Goal: Task Accomplishment & Management: Use online tool/utility

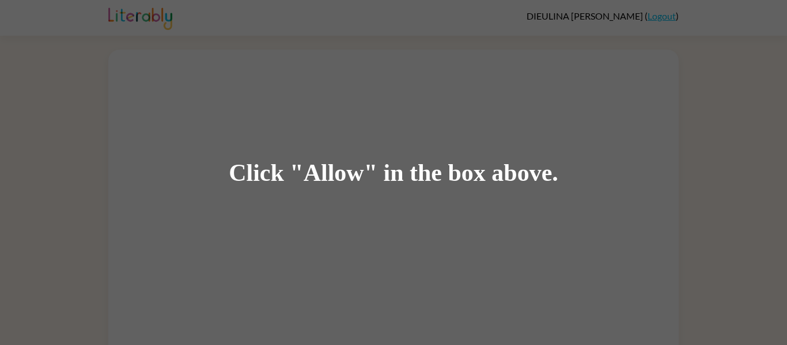
click at [377, 165] on div "Click "Allow" in the box above." at bounding box center [394, 173] width 330 height 26
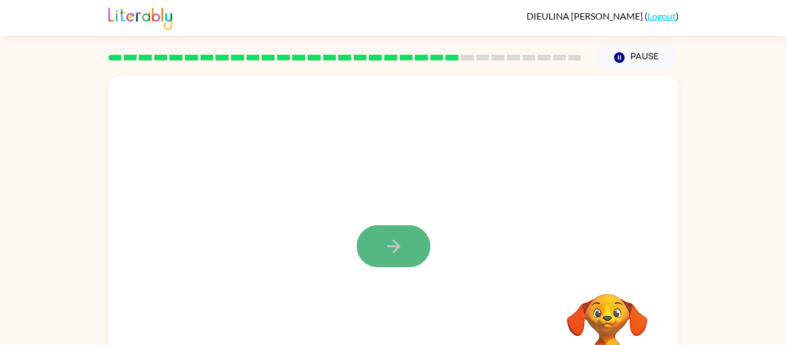
click at [386, 250] on icon "button" at bounding box center [394, 246] width 20 height 20
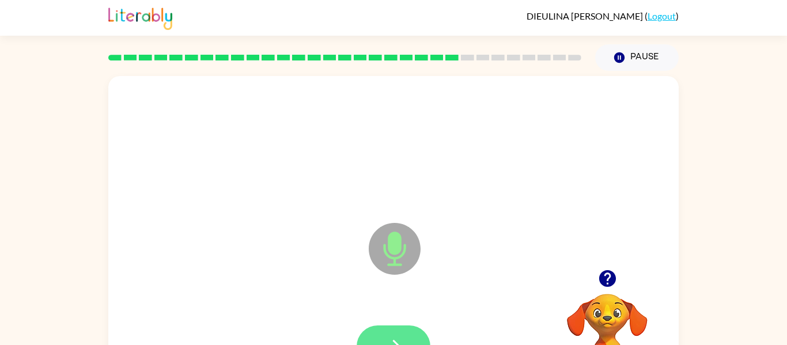
click at [397, 333] on button "button" at bounding box center [394, 347] width 74 height 42
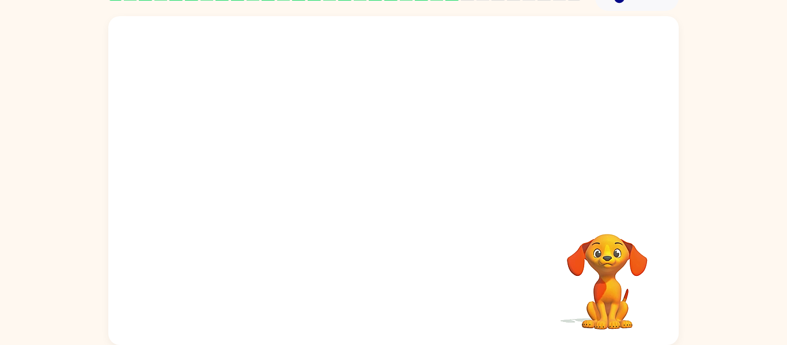
scroll to position [57, 0]
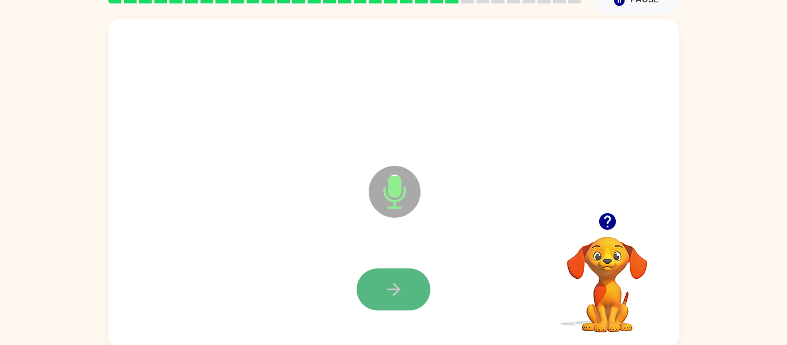
click at [401, 283] on icon "button" at bounding box center [394, 290] width 20 height 20
click at [401, 285] on icon "button" at bounding box center [394, 290] width 20 height 20
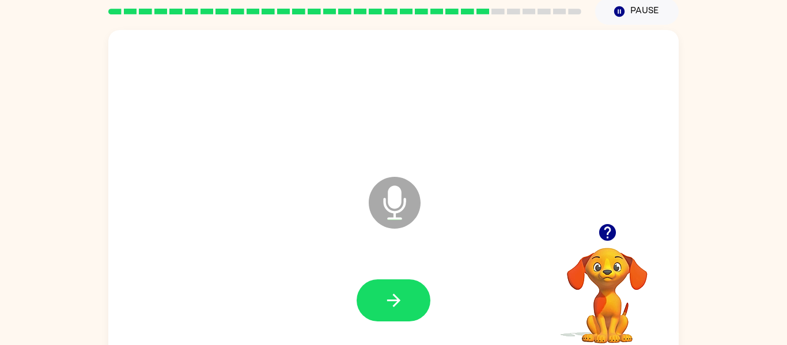
scroll to position [60, 0]
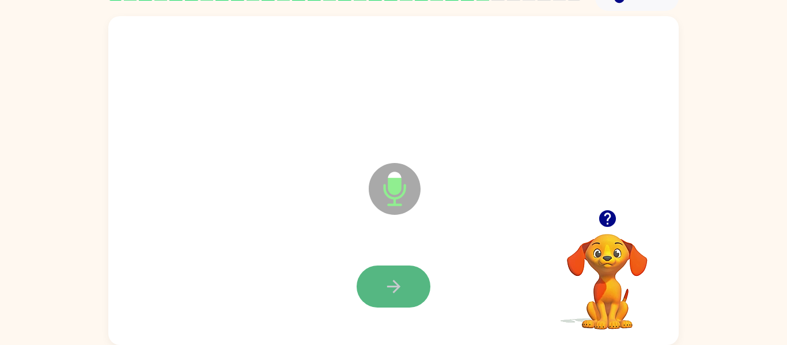
click at [372, 296] on button "button" at bounding box center [394, 287] width 74 height 42
drag, startPoint x: 393, startPoint y: 284, endPoint x: 391, endPoint y: 272, distance: 12.2
click at [391, 272] on button "button" at bounding box center [394, 287] width 74 height 42
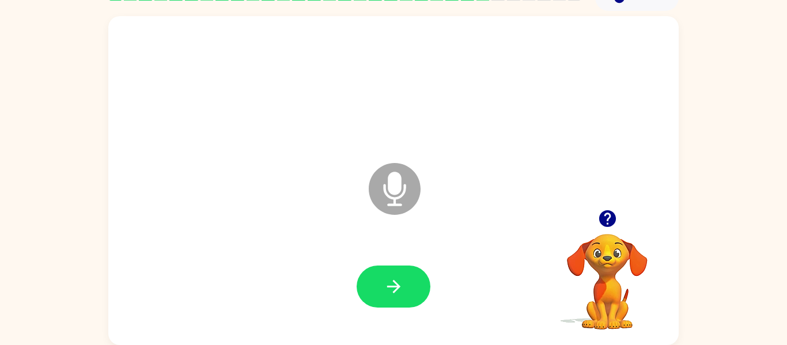
click at [364, 300] on button "button" at bounding box center [394, 287] width 74 height 42
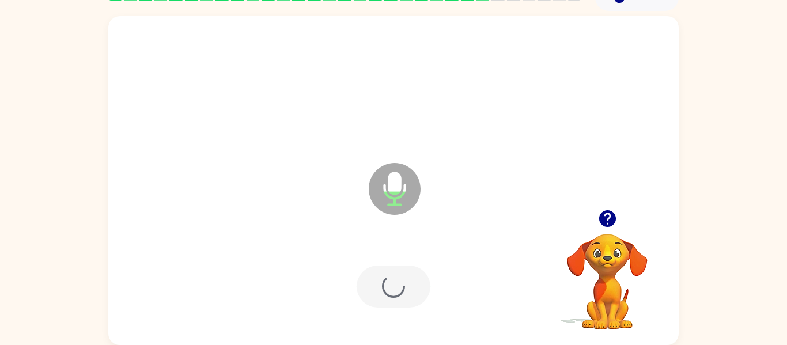
click at [368, 303] on div at bounding box center [394, 287] width 74 height 42
click at [418, 296] on button "button" at bounding box center [394, 287] width 74 height 42
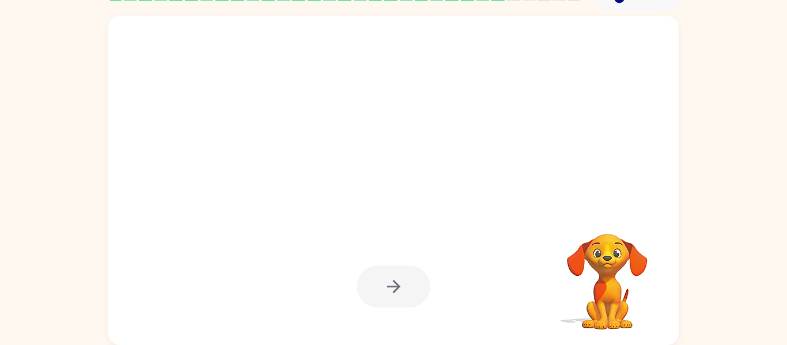
click at [383, 301] on div at bounding box center [394, 287] width 74 height 42
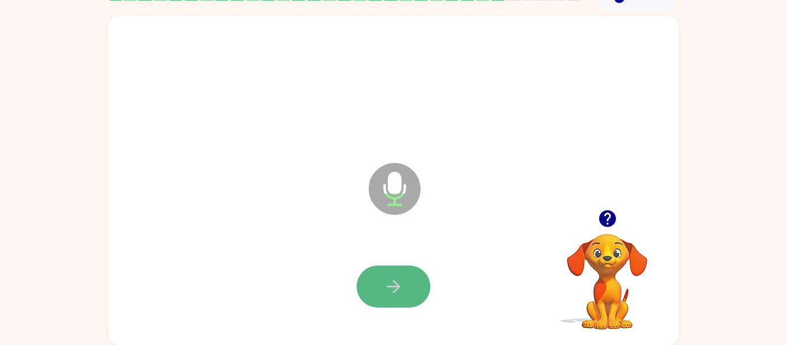
click at [385, 303] on button "button" at bounding box center [394, 287] width 74 height 42
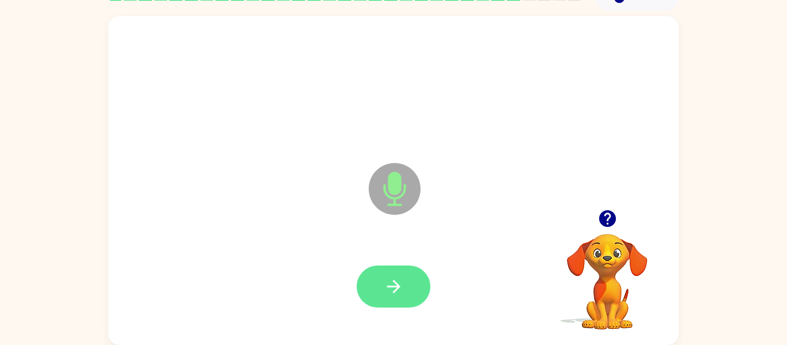
click at [386, 305] on button "button" at bounding box center [394, 287] width 74 height 42
click at [385, 300] on button "button" at bounding box center [394, 287] width 74 height 42
click at [395, 293] on icon "button" at bounding box center [394, 287] width 20 height 20
click at [428, 300] on div at bounding box center [394, 287] width 74 height 42
click at [420, 297] on button "button" at bounding box center [394, 287] width 74 height 42
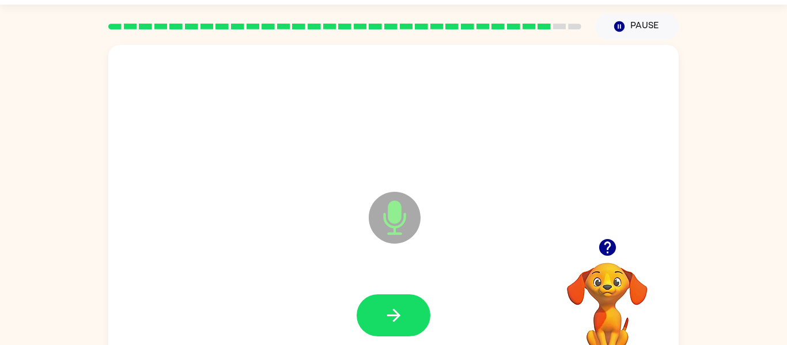
scroll to position [37, 0]
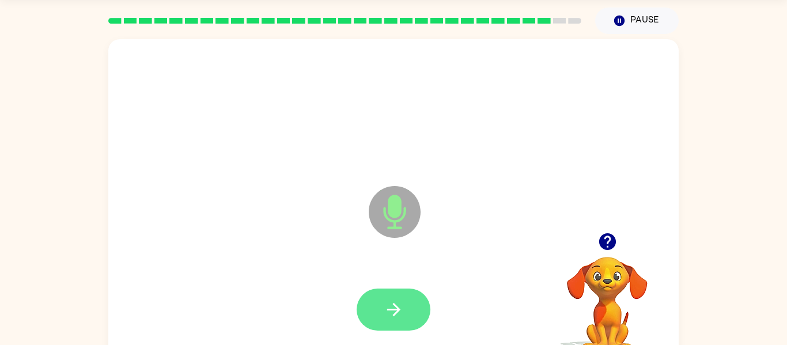
click at [391, 312] on icon "button" at bounding box center [394, 310] width 20 height 20
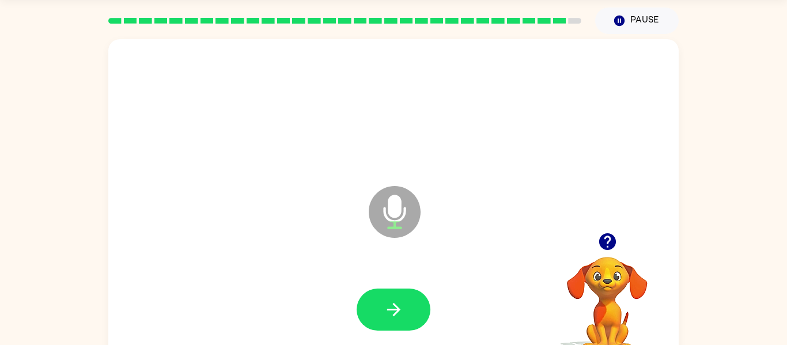
click at [391, 312] on icon "button" at bounding box center [394, 310] width 20 height 20
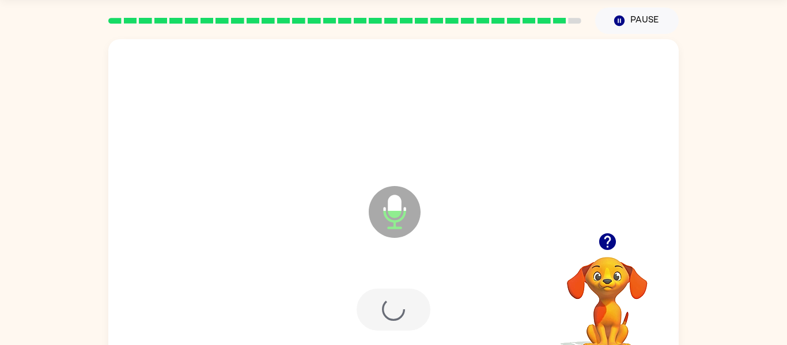
click at [391, 313] on div at bounding box center [394, 310] width 74 height 42
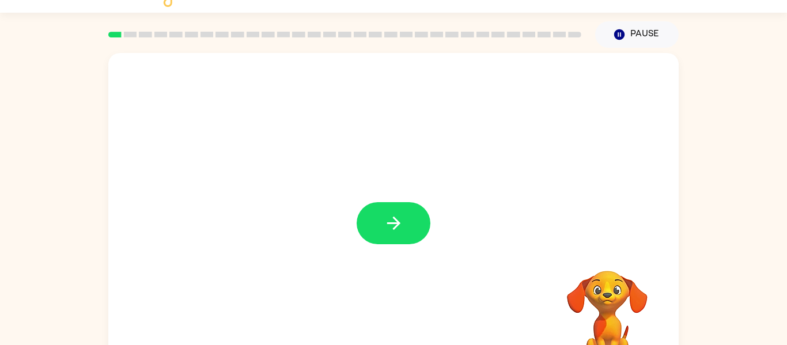
scroll to position [46, 0]
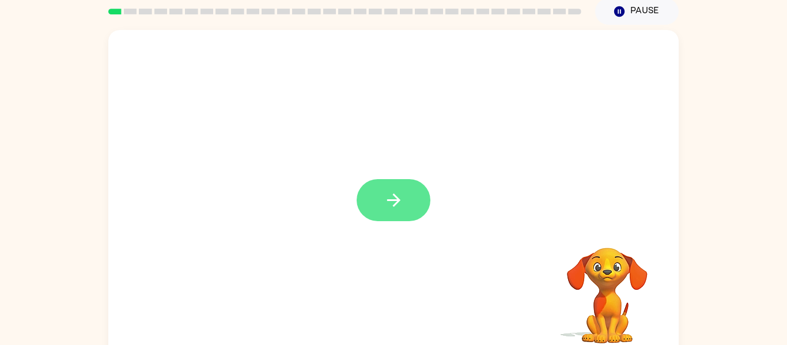
click at [396, 202] on icon "button" at bounding box center [394, 200] width 20 height 20
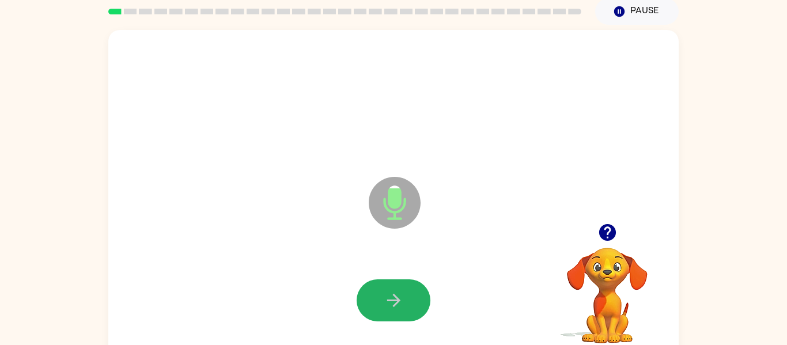
click at [404, 294] on button "button" at bounding box center [394, 301] width 74 height 42
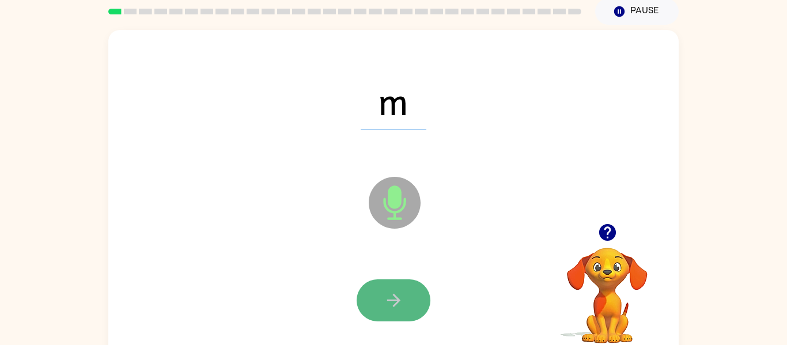
click at [390, 296] on icon "button" at bounding box center [394, 301] width 20 height 20
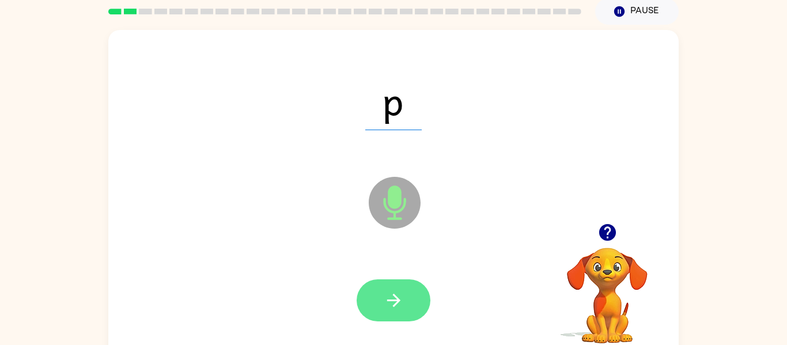
click at [391, 293] on icon "button" at bounding box center [394, 301] width 20 height 20
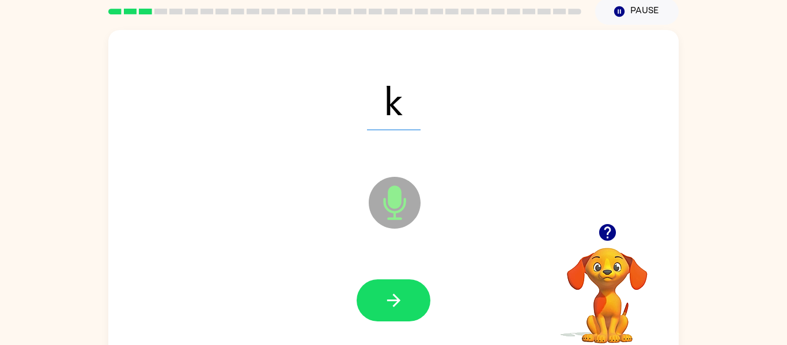
click at [391, 293] on icon "button" at bounding box center [394, 301] width 20 height 20
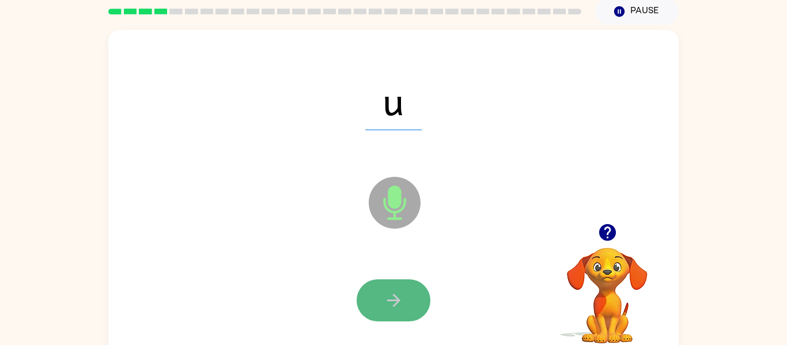
click at [404, 311] on button "button" at bounding box center [394, 301] width 74 height 42
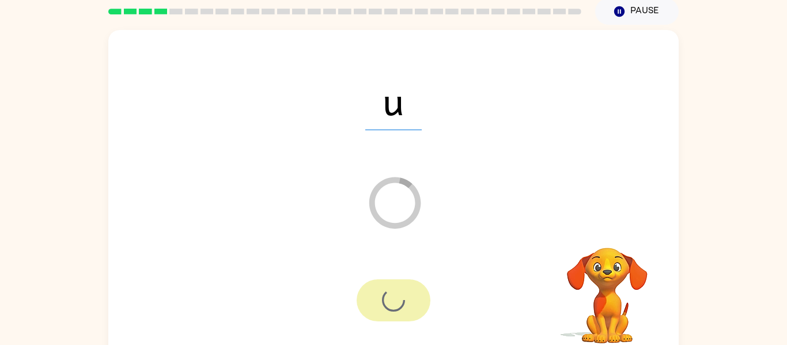
scroll to position [60, 0]
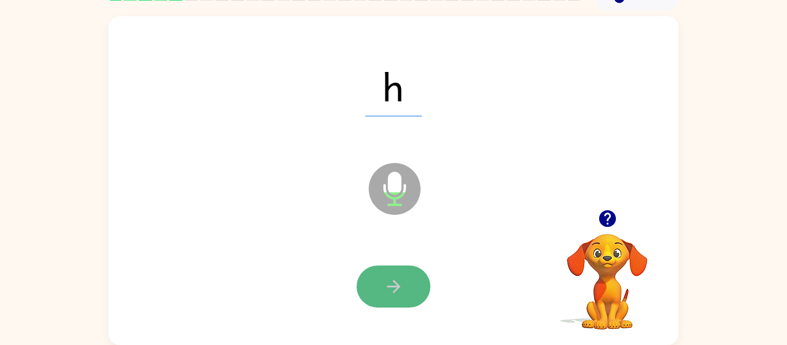
click at [395, 296] on icon "button" at bounding box center [394, 287] width 20 height 20
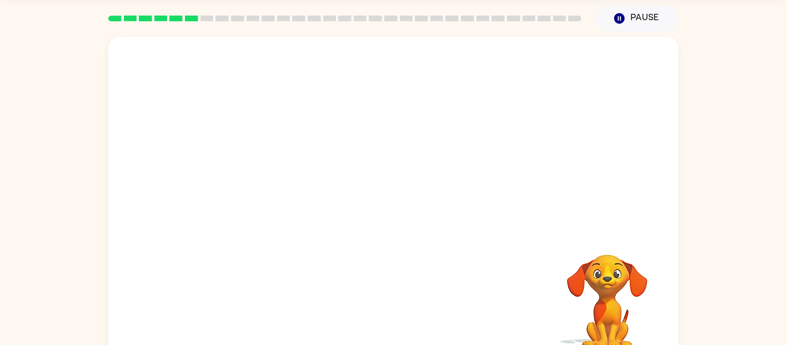
scroll to position [37, 0]
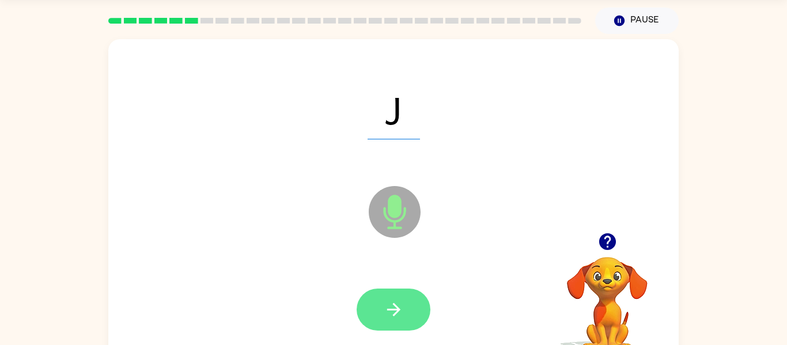
click at [401, 295] on button "button" at bounding box center [394, 310] width 74 height 42
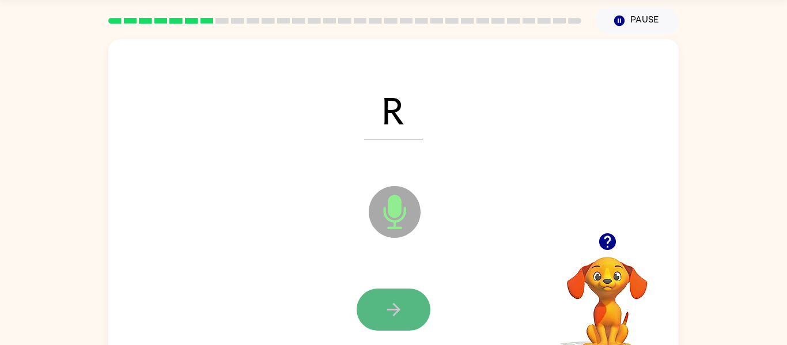
click at [394, 307] on icon "button" at bounding box center [394, 310] width 20 height 20
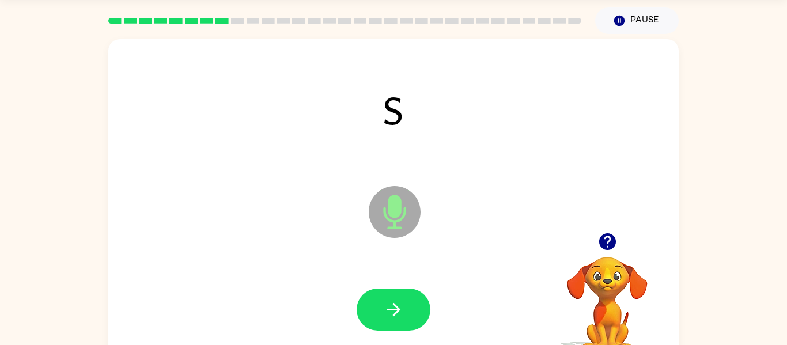
click at [394, 307] on icon "button" at bounding box center [394, 310] width 20 height 20
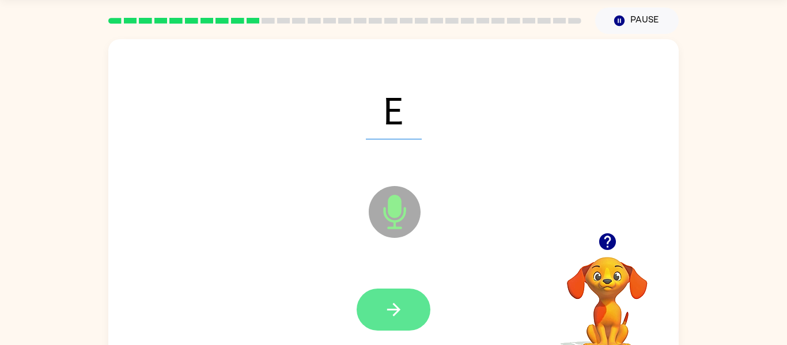
click at [386, 304] on icon "button" at bounding box center [394, 310] width 20 height 20
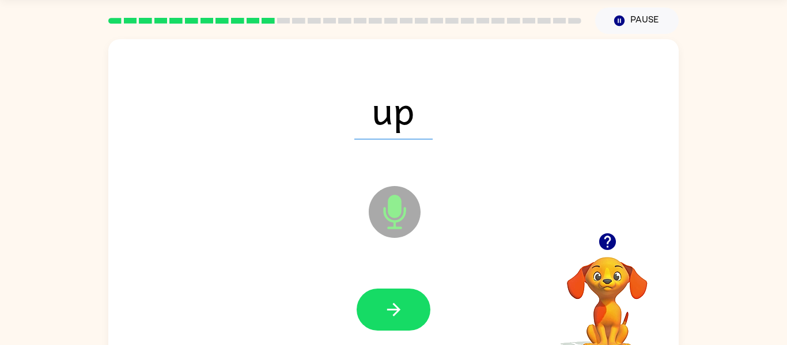
click at [386, 304] on icon "button" at bounding box center [394, 310] width 20 height 20
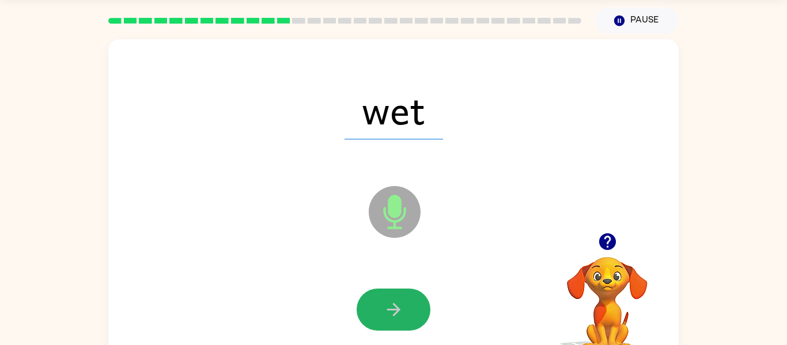
click at [386, 304] on icon "button" at bounding box center [394, 310] width 20 height 20
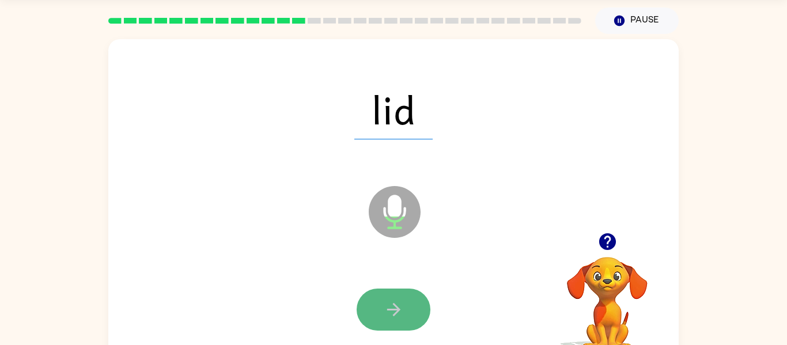
click at [384, 323] on button "button" at bounding box center [394, 310] width 74 height 42
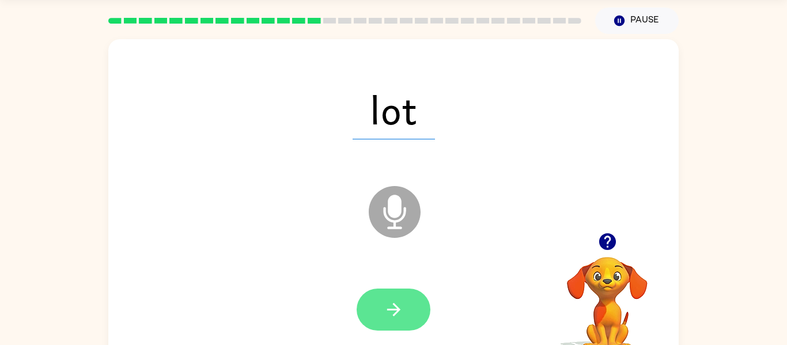
scroll to position [57, 0]
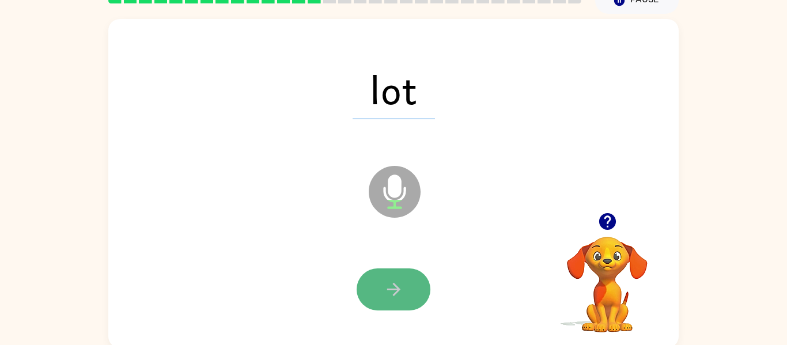
click at [417, 307] on button "button" at bounding box center [394, 290] width 74 height 42
click at [416, 297] on button "button" at bounding box center [394, 290] width 74 height 42
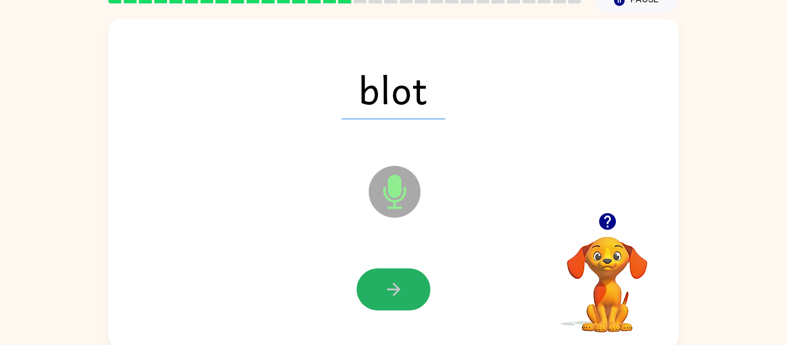
click at [416, 297] on button "button" at bounding box center [394, 290] width 74 height 42
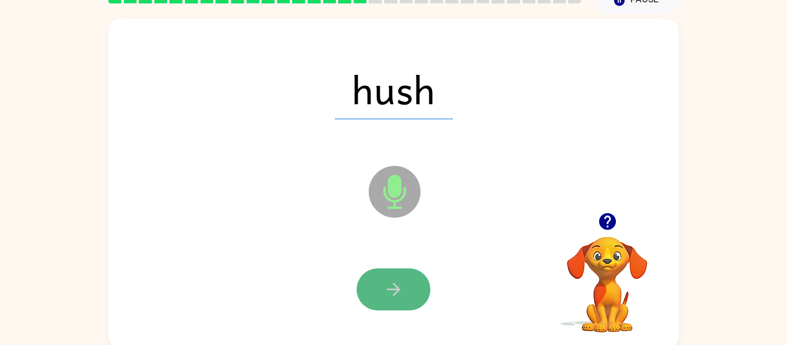
click at [405, 295] on button "button" at bounding box center [394, 290] width 74 height 42
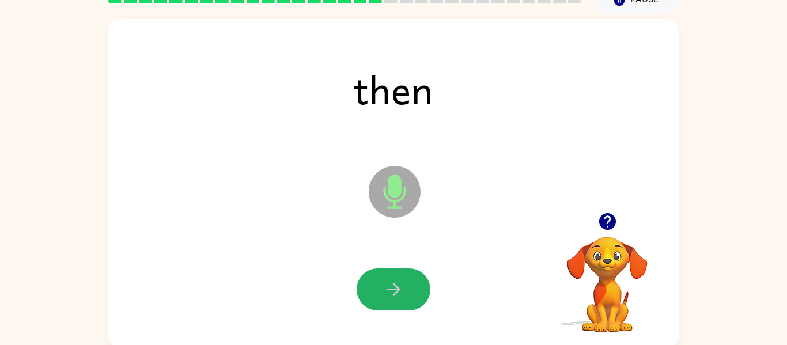
click at [405, 295] on button "button" at bounding box center [394, 290] width 74 height 42
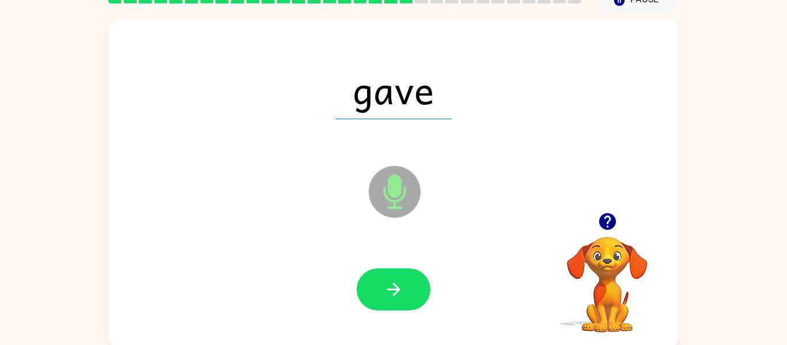
click at [405, 295] on button "button" at bounding box center [394, 290] width 74 height 42
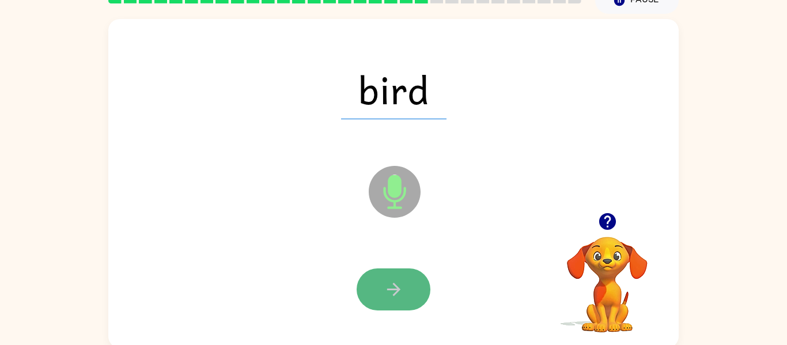
click at [387, 294] on icon "button" at bounding box center [394, 290] width 20 height 20
click at [388, 283] on icon "button" at bounding box center [394, 290] width 20 height 20
click at [410, 285] on button "button" at bounding box center [394, 290] width 74 height 42
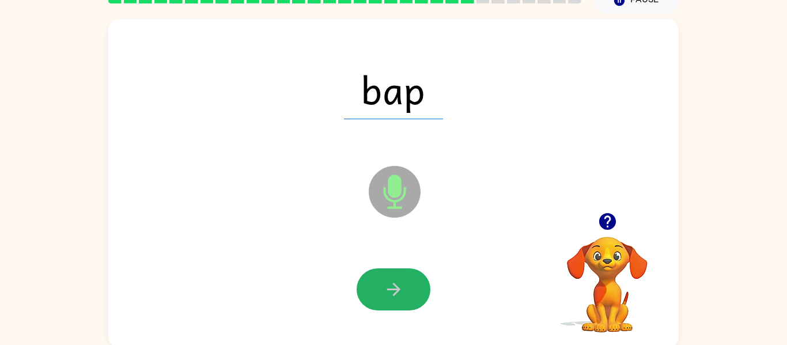
click at [425, 283] on button "button" at bounding box center [394, 290] width 74 height 42
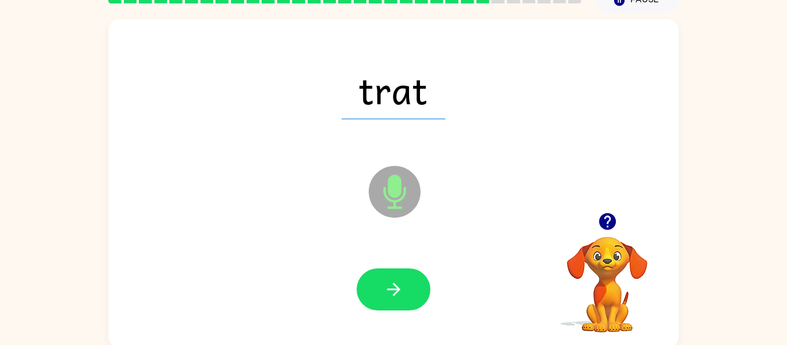
click at [425, 283] on button "button" at bounding box center [394, 290] width 74 height 42
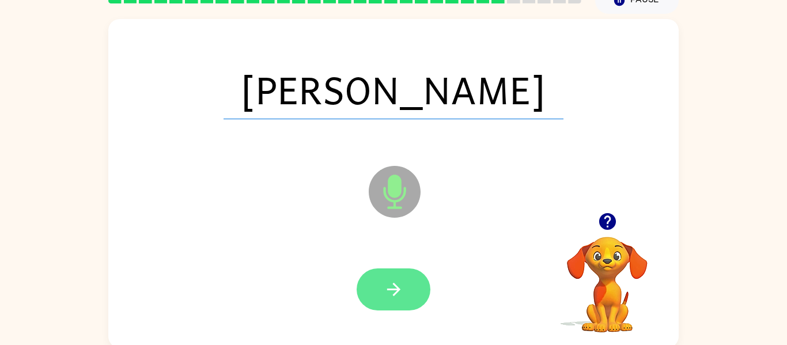
click at [411, 286] on button "button" at bounding box center [394, 290] width 74 height 42
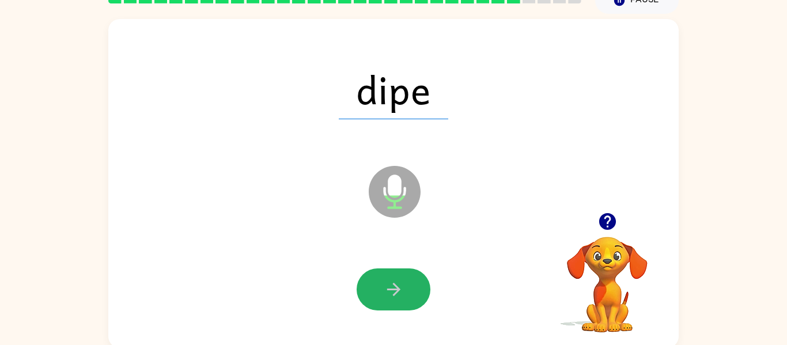
click at [411, 286] on button "button" at bounding box center [394, 290] width 74 height 42
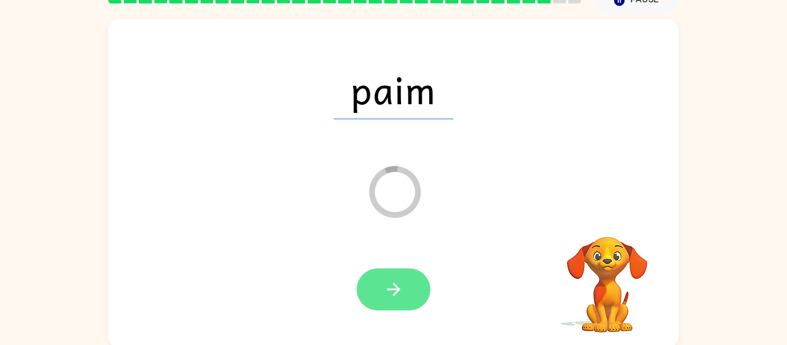
click at [410, 303] on button "button" at bounding box center [394, 290] width 74 height 42
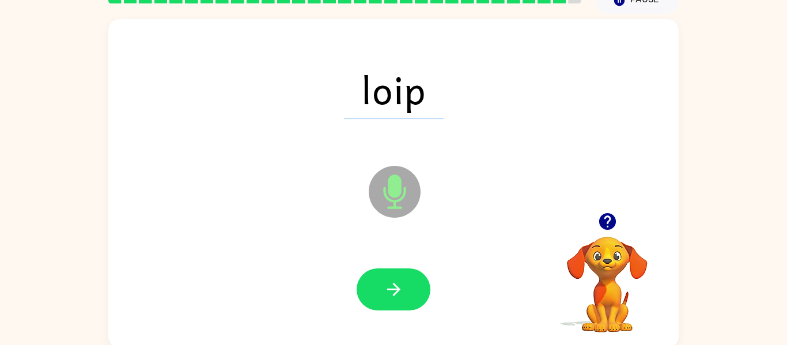
click at [410, 301] on button "button" at bounding box center [394, 290] width 74 height 42
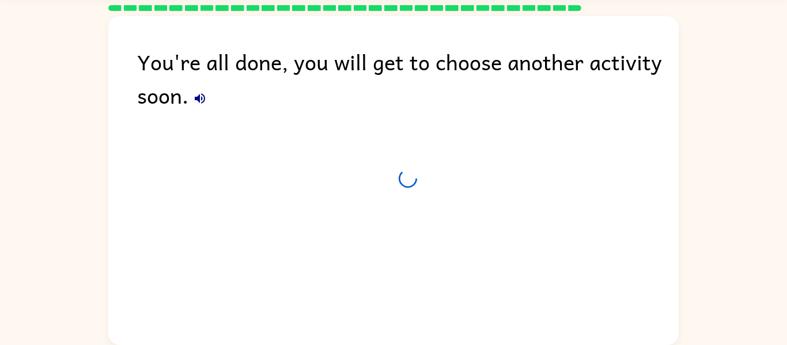
scroll to position [39, 0]
